Goal: Communication & Community: Answer question/provide support

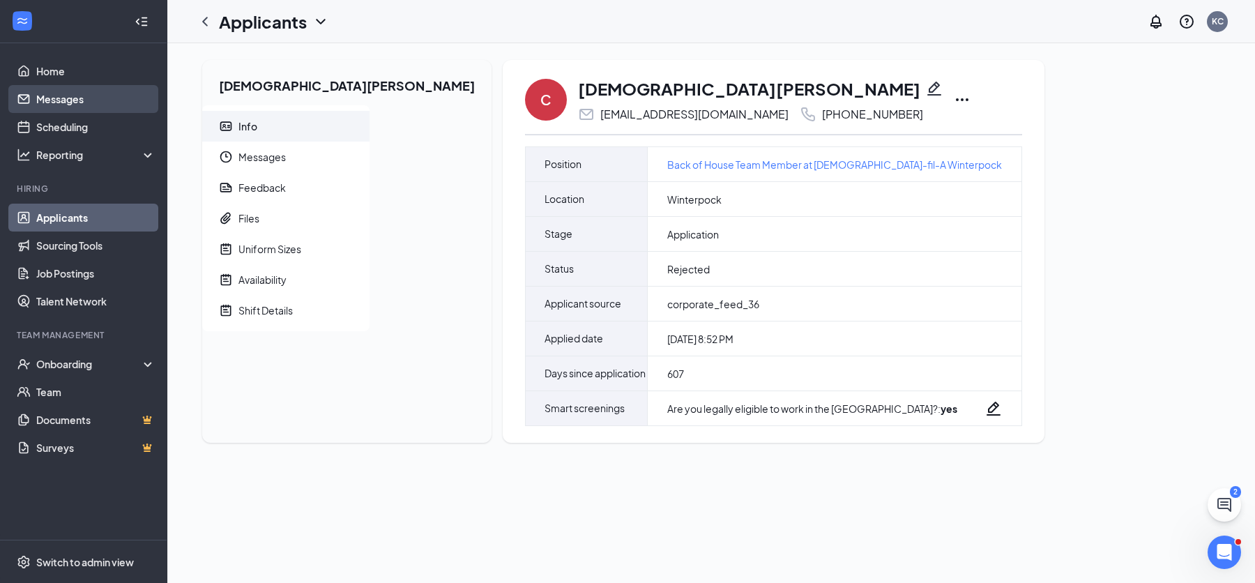
click at [98, 98] on link "Messages" at bounding box center [95, 99] width 119 height 28
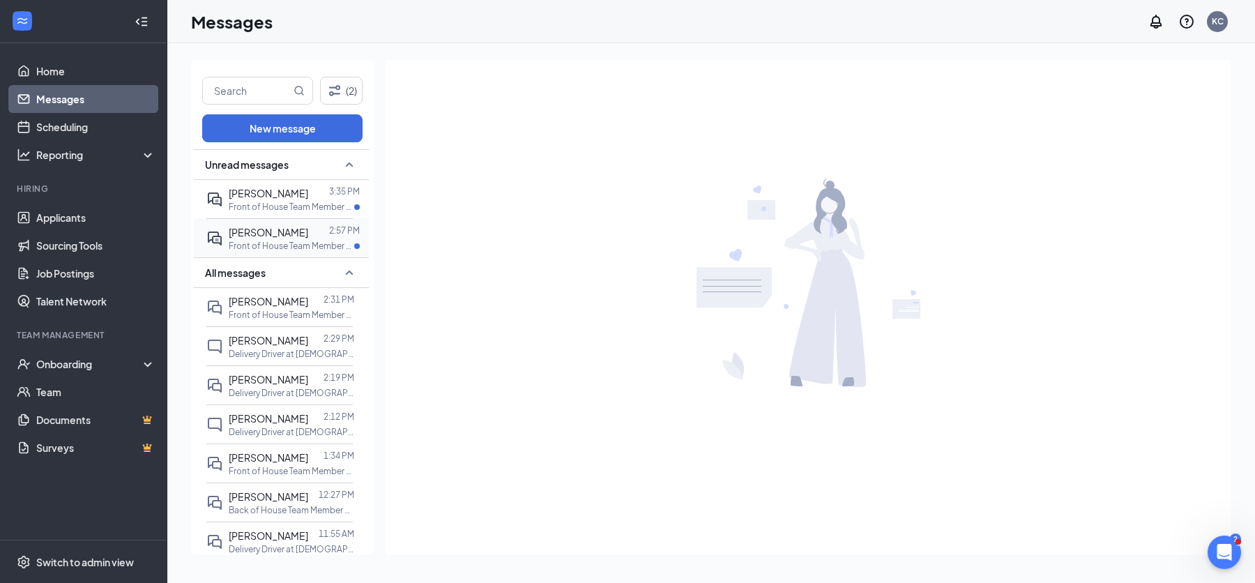
click at [270, 232] on span "[PERSON_NAME]" at bounding box center [268, 232] width 79 height 13
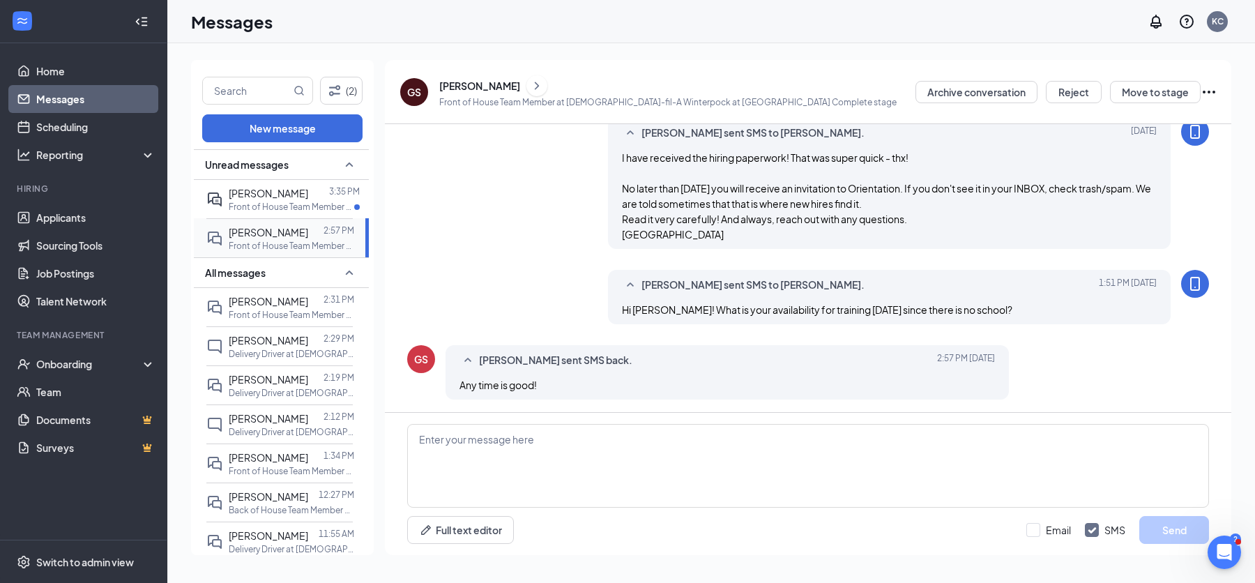
scroll to position [617, 0]
click at [276, 201] on p "Front of House Team Member at [DEMOGRAPHIC_DATA]-fil-A Winterpock at [GEOGRAPHI…" at bounding box center [291, 207] width 125 height 12
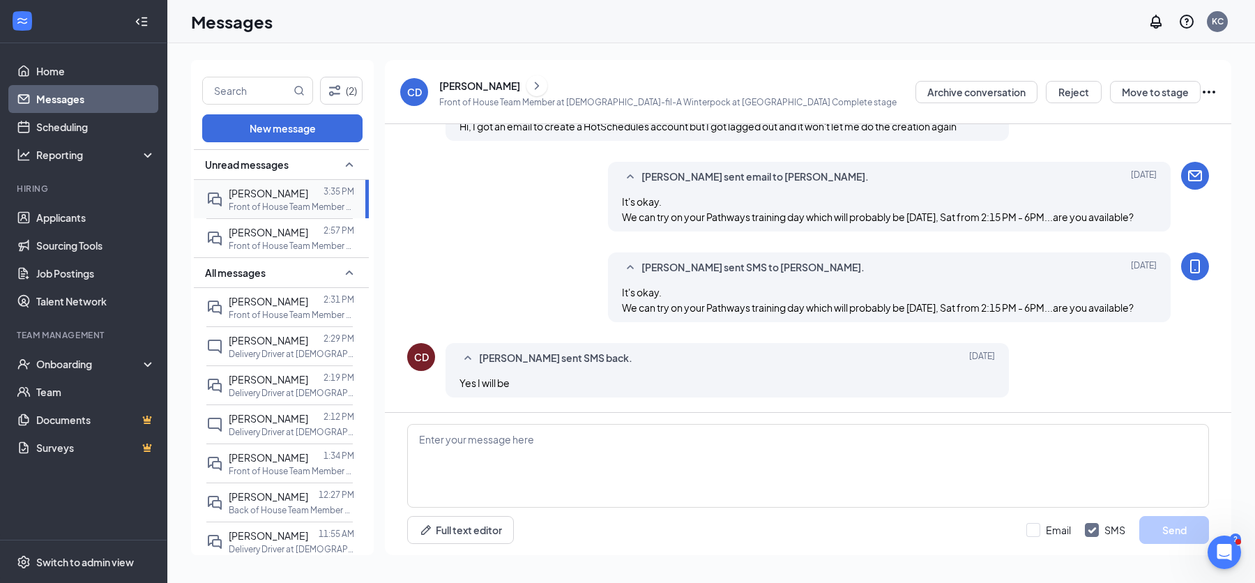
scroll to position [617, 0]
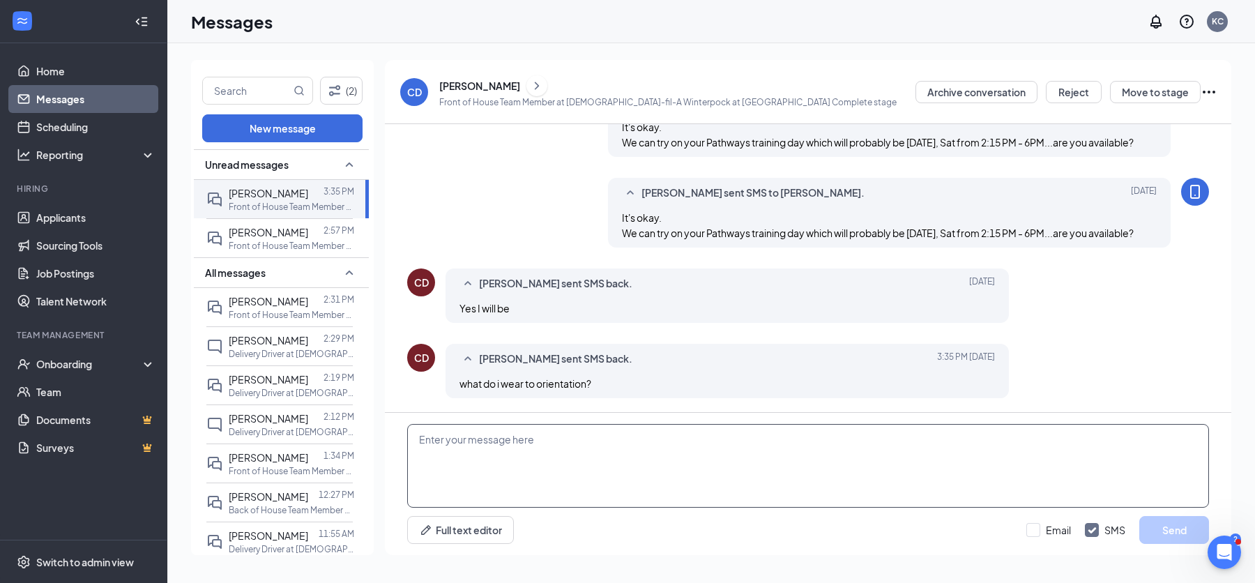
click at [450, 466] on textarea at bounding box center [808, 466] width 802 height 84
type textarea "Any street clothing is fine - wewill change into our uniforms quickly."
click at [1155, 537] on button "Send" at bounding box center [1174, 530] width 70 height 28
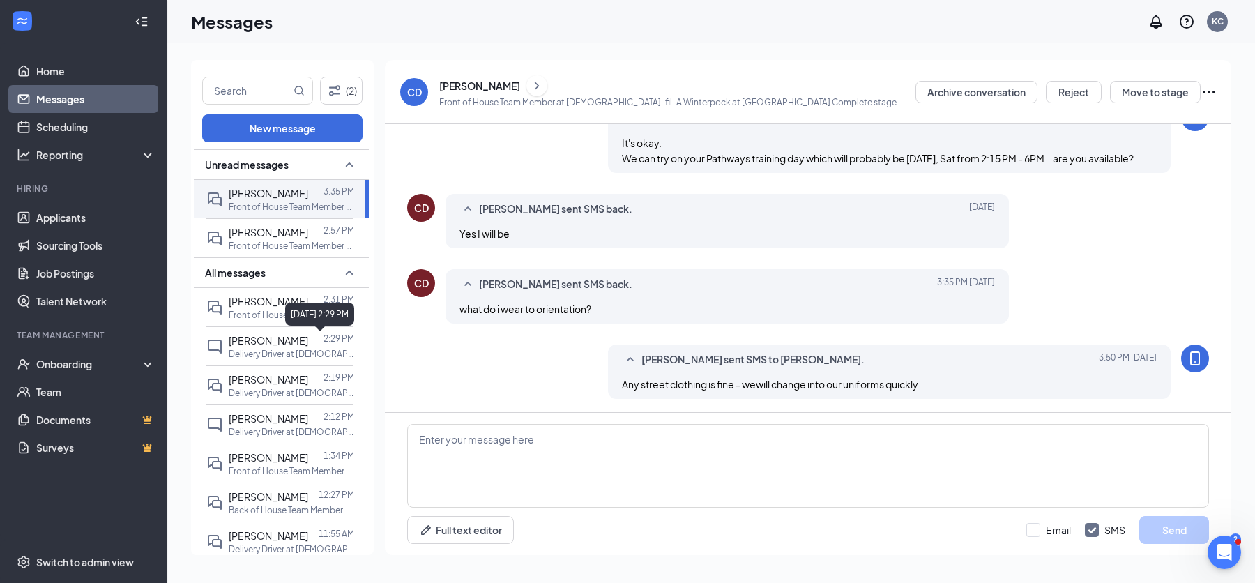
click at [287, 308] on div "[DATE] 2:29 PM" at bounding box center [319, 314] width 69 height 23
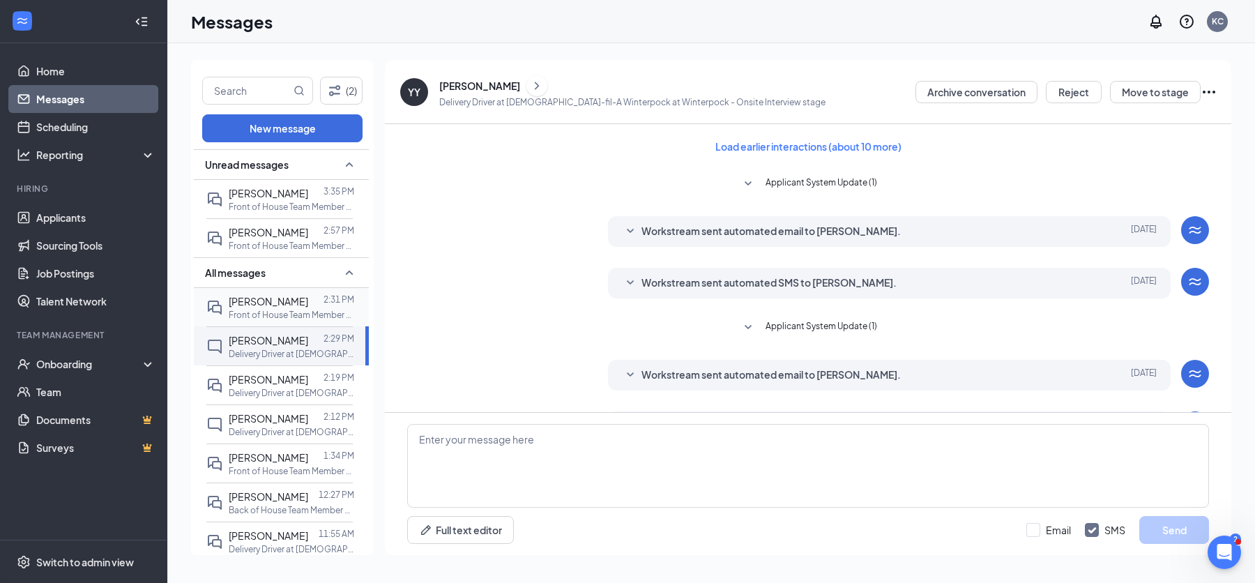
click at [262, 305] on span "[PERSON_NAME]" at bounding box center [268, 301] width 79 height 13
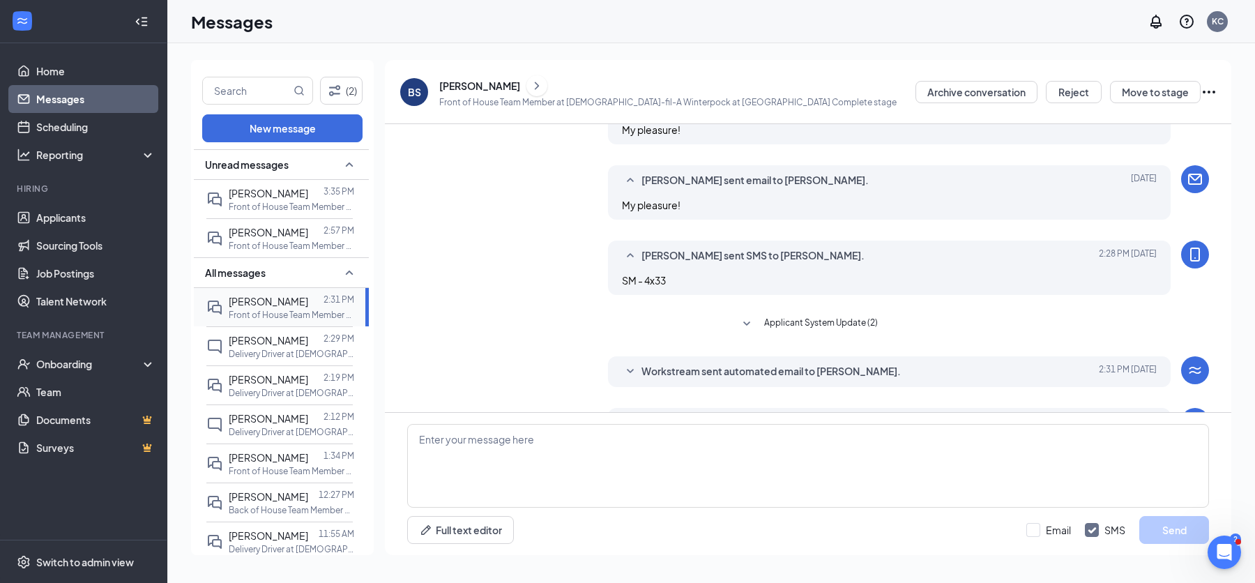
scroll to position [352, 0]
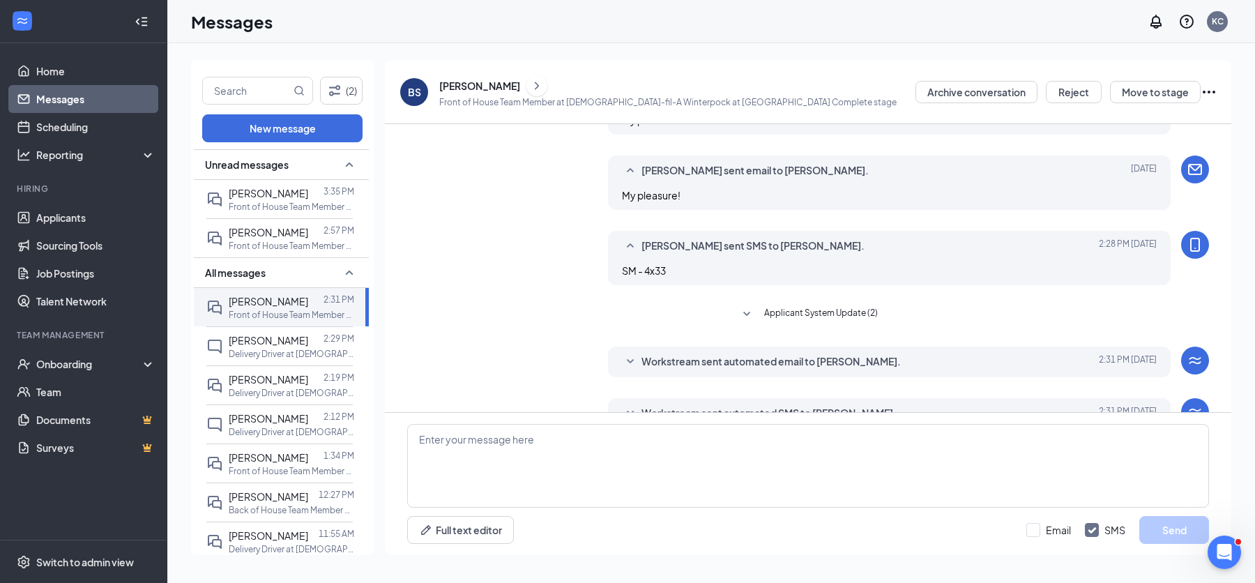
click at [787, 306] on span "Applicant System Update (2)" at bounding box center [821, 314] width 114 height 17
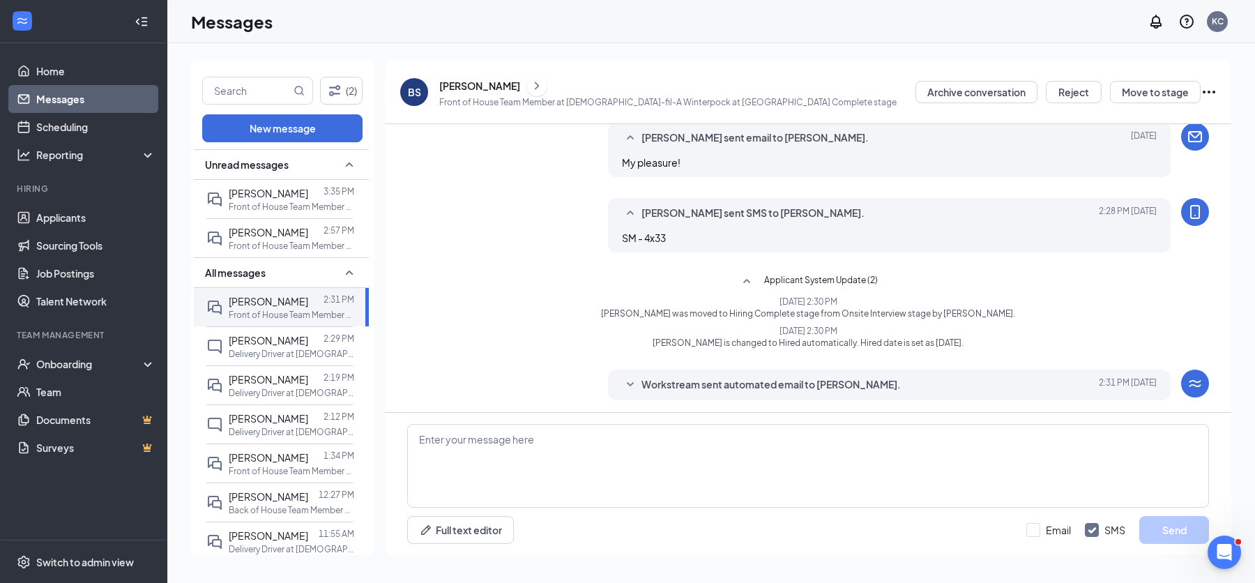
scroll to position [389, 0]
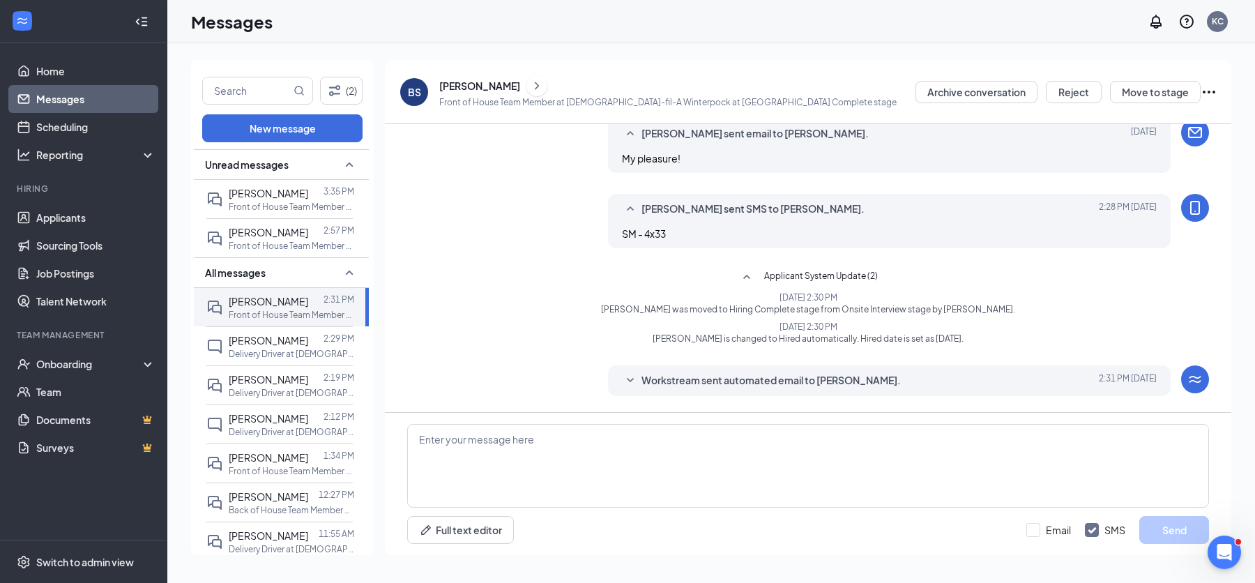
click at [770, 372] on span "Workstream sent automated email to [PERSON_NAME]." at bounding box center [770, 380] width 259 height 17
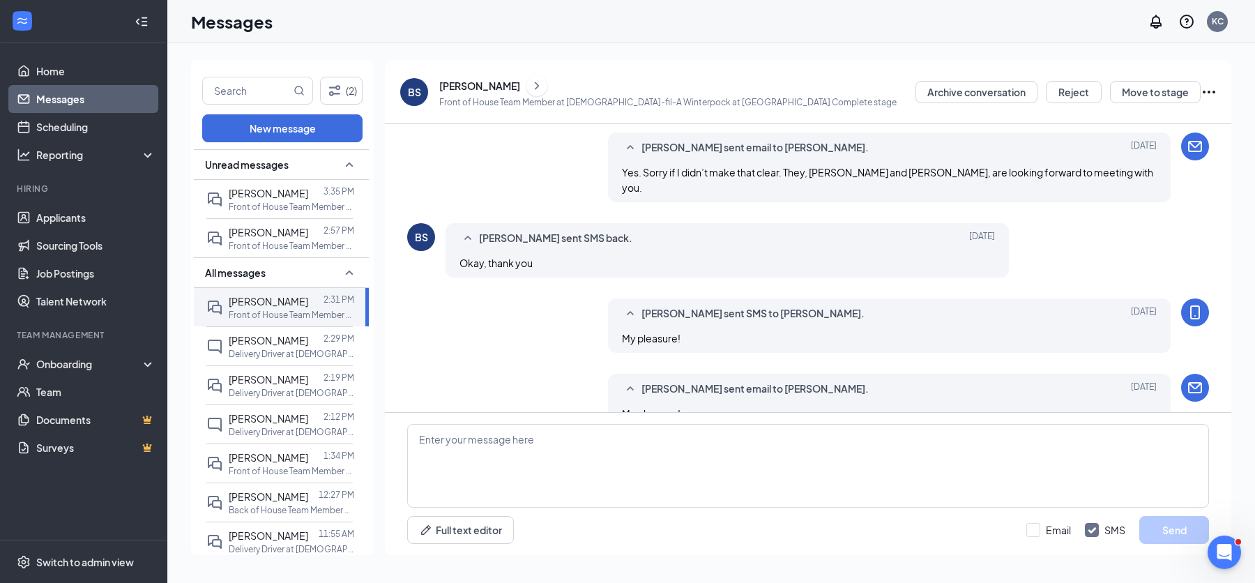
scroll to position [113, 0]
